Goal: Find specific fact: Find specific fact

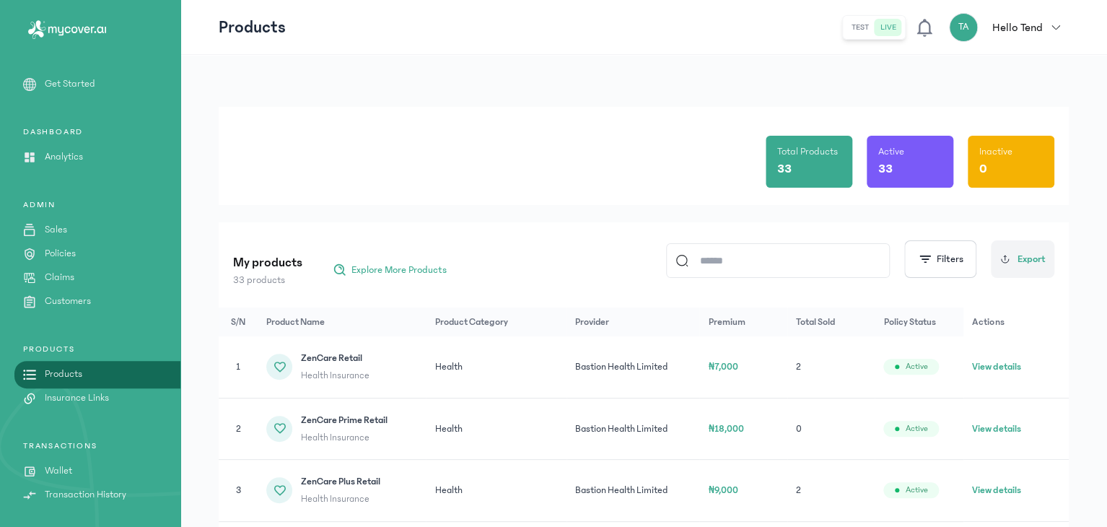
click at [72, 307] on p "Customers" at bounding box center [68, 301] width 46 height 15
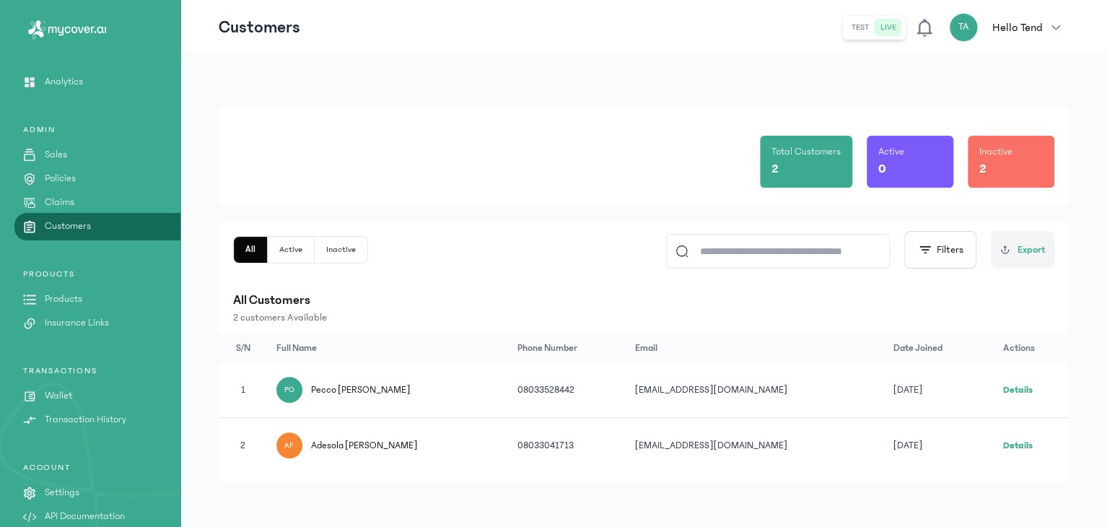
scroll to position [75, 0]
click at [1005, 442] on link "Details" at bounding box center [1018, 445] width 30 height 10
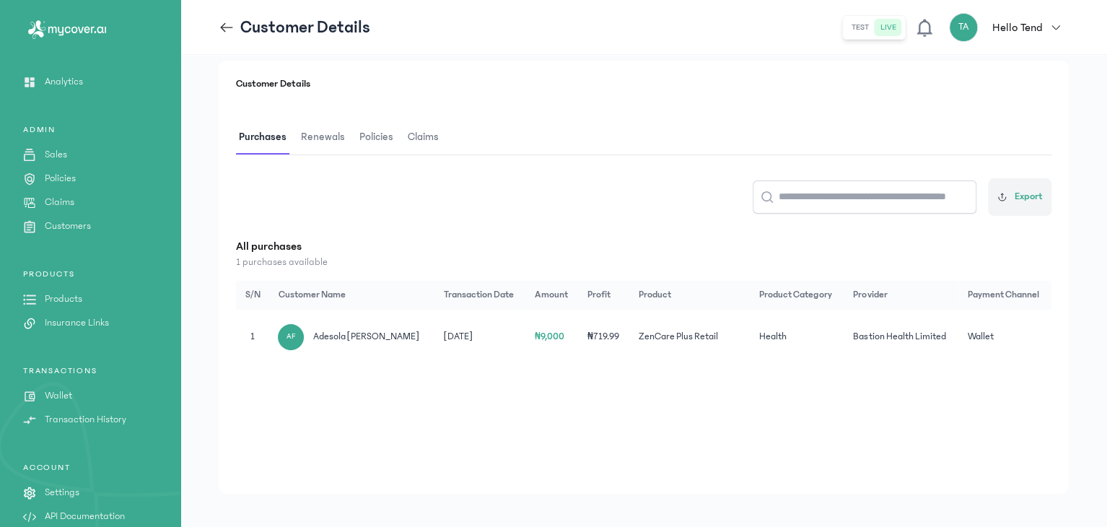
scroll to position [179, 0]
click at [69, 221] on p "Customers" at bounding box center [68, 226] width 46 height 15
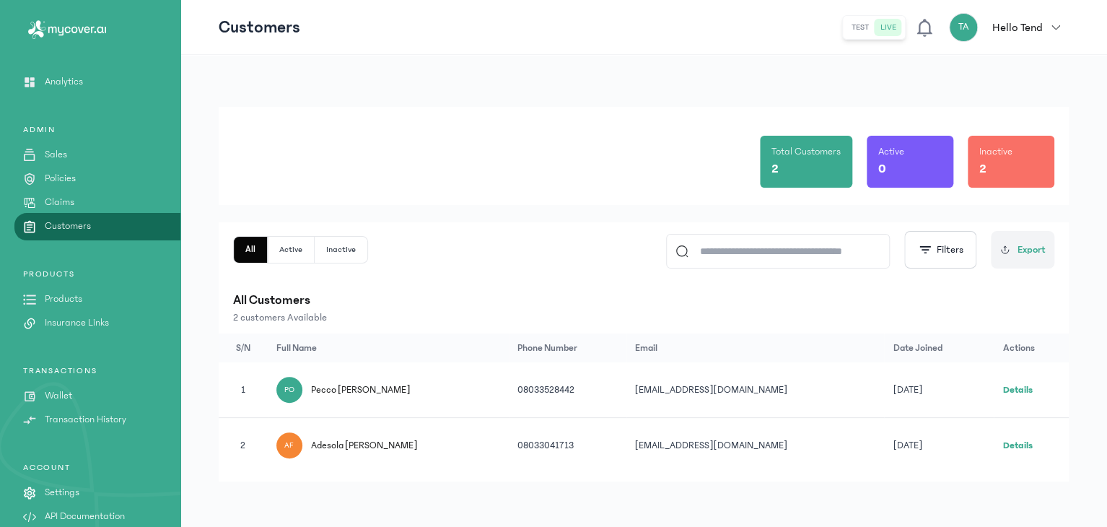
click at [1017, 442] on link "Details" at bounding box center [1018, 445] width 30 height 10
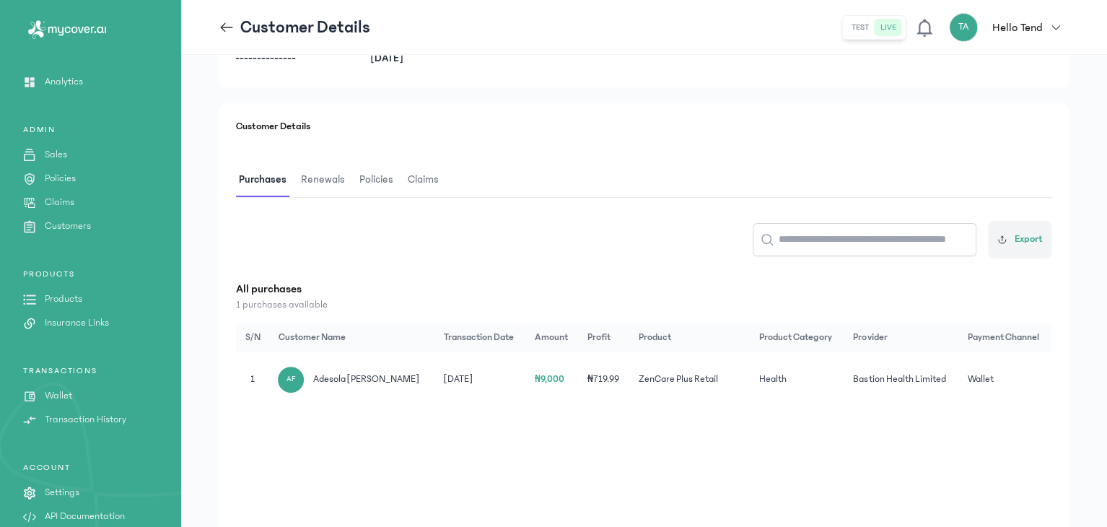
scroll to position [139, 0]
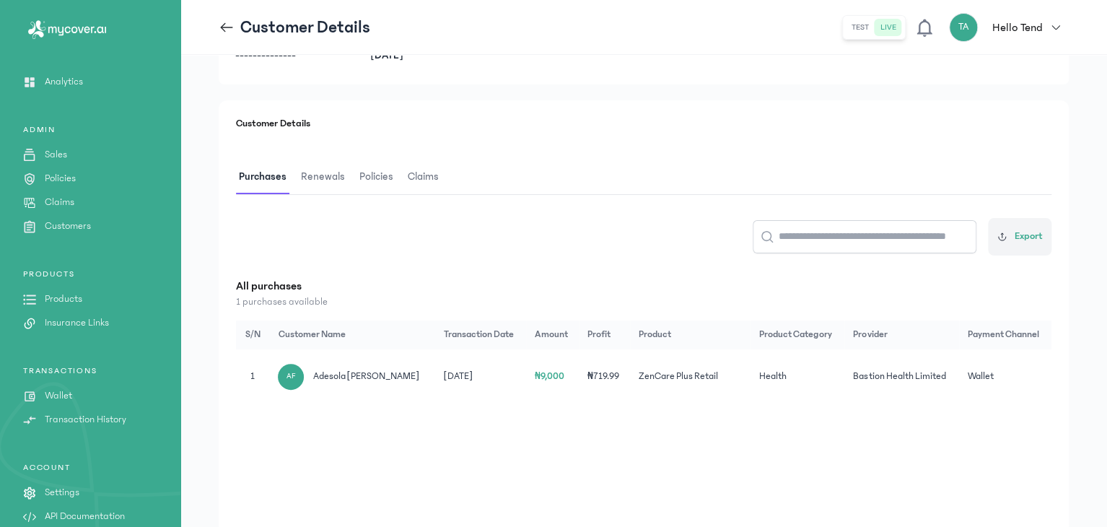
click at [61, 177] on p "Policies" at bounding box center [60, 178] width 31 height 15
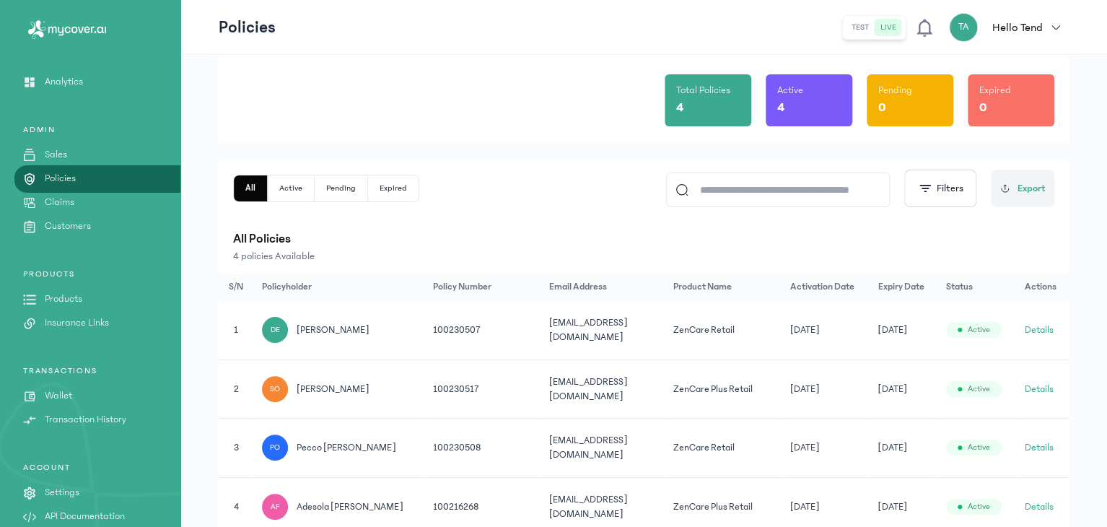
scroll to position [160, 0]
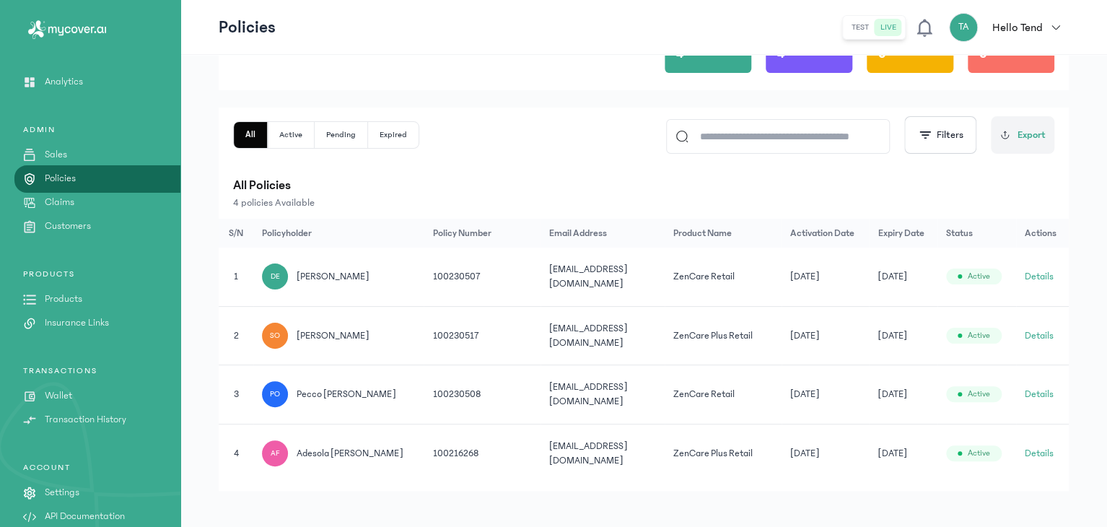
click at [387, 446] on span "adesola [PERSON_NAME]" at bounding box center [350, 453] width 107 height 14
click at [1042, 446] on button "Details" at bounding box center [1039, 453] width 29 height 14
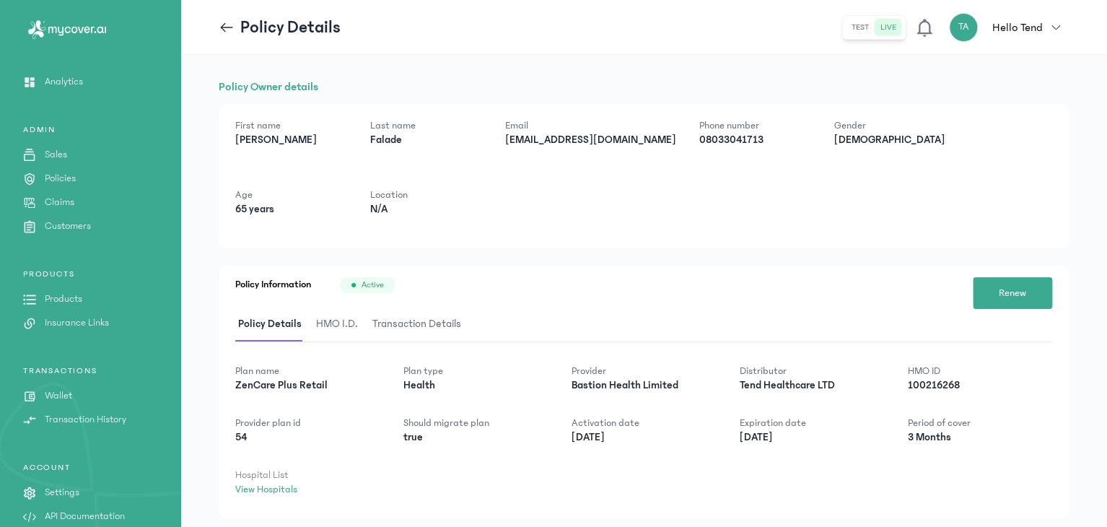
click at [342, 321] on span "HMO I.D." at bounding box center [337, 324] width 48 height 34
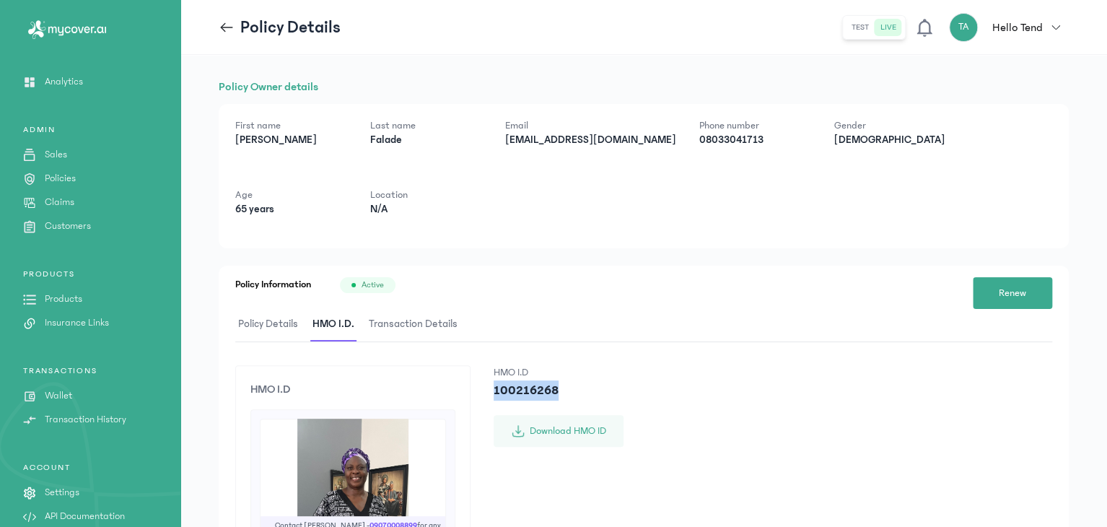
drag, startPoint x: 492, startPoint y: 389, endPoint x: 583, endPoint y: 393, distance: 91.1
copy p "100216268"
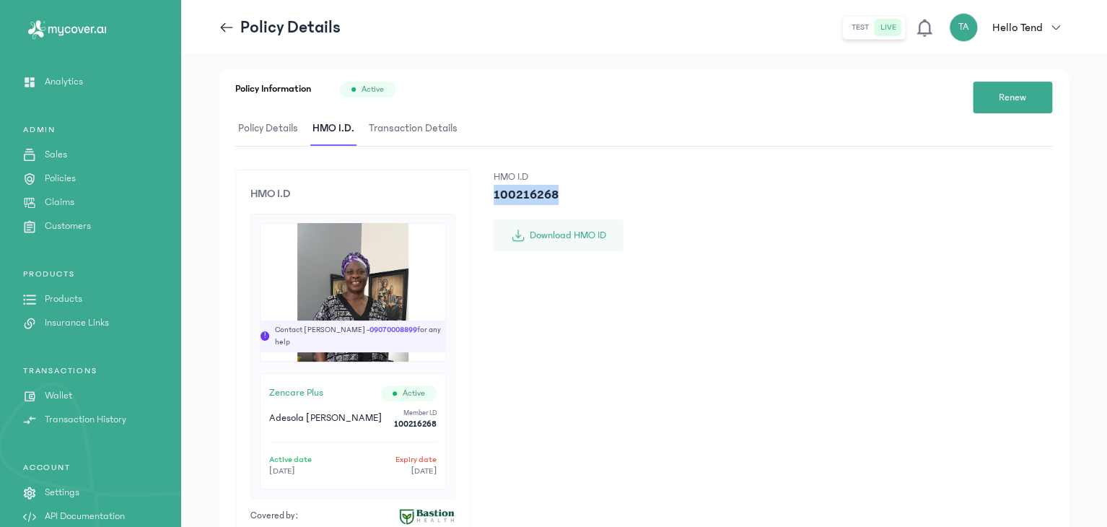
scroll to position [196, 0]
click at [222, 30] on icon at bounding box center [223, 26] width 5 height 9
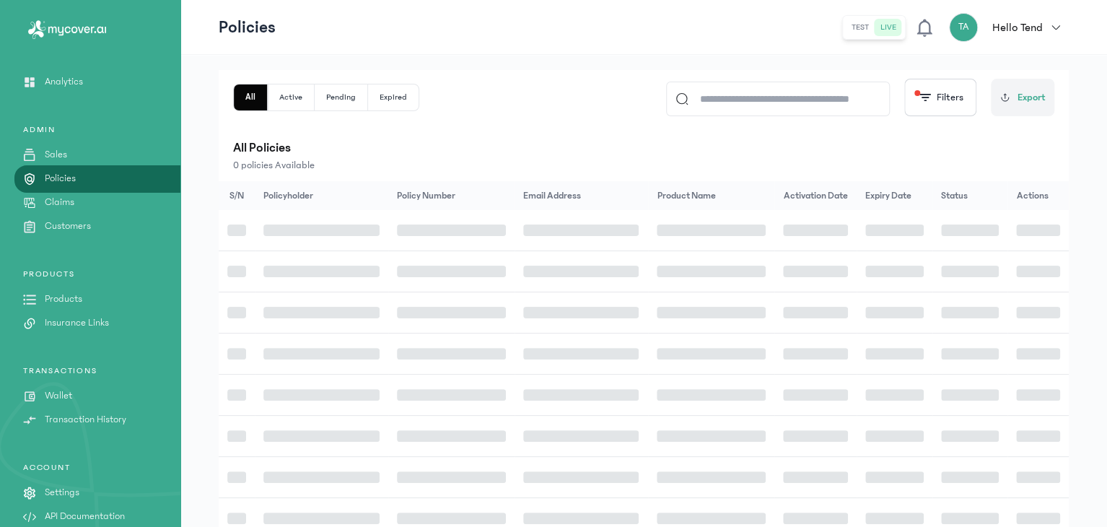
scroll to position [160, 0]
